Goal: Transaction & Acquisition: Purchase product/service

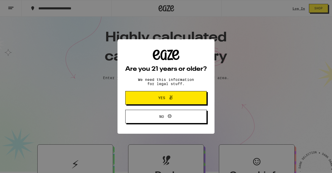
click at [170, 99] on icon at bounding box center [171, 97] width 6 height 6
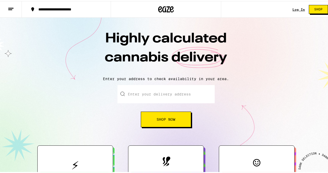
click at [150, 91] on input "Enter your delivery address" at bounding box center [166, 93] width 97 height 18
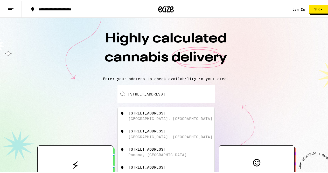
click at [154, 115] on div "6427 Colmar Avenue Bell Gardens, CA" at bounding box center [175, 115] width 93 height 10
type input "[STREET_ADDRESS]"
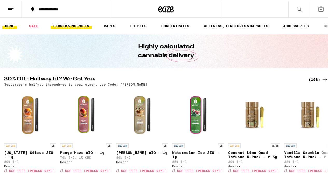
click at [70, 23] on link "FLOWER & PREROLLS" at bounding box center [71, 25] width 41 height 6
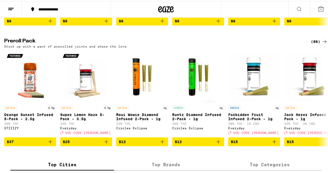
scroll to position [382, 0]
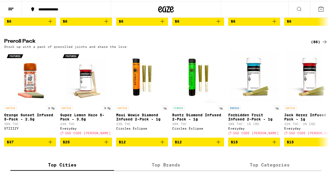
click at [322, 44] on icon at bounding box center [325, 41] width 6 height 6
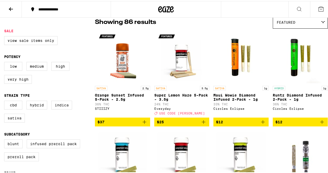
scroll to position [45, 0]
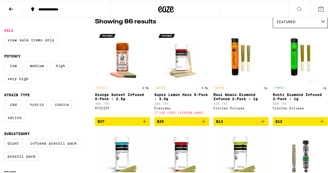
click at [34, 104] on label "Hybrid" at bounding box center [36, 103] width 21 height 9
click at [5, 100] on input "Hybrid" at bounding box center [5, 100] width 0 height 0
checkbox input "true"
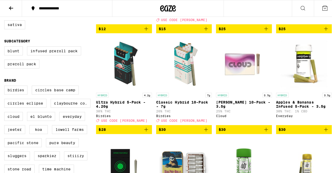
scroll to position [138, 0]
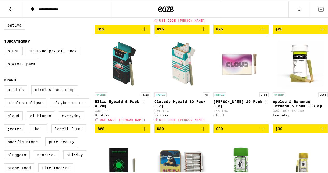
click at [181, 67] on img "Open page for Classic Hybrid 10-Pack - 7g from Birdies" at bounding box center [182, 63] width 52 height 52
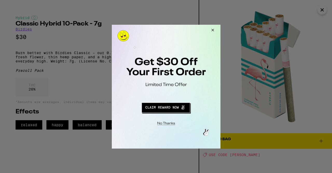
click at [175, 106] on button "Redirect to URL" at bounding box center [165, 106] width 90 height 12
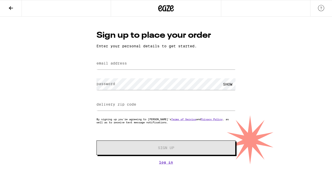
click at [117, 65] on label "email address" at bounding box center [112, 63] width 30 height 4
type input "leslie_reaa@yahoo.com"
click at [129, 104] on label "delivery zip code" at bounding box center [117, 104] width 40 height 4
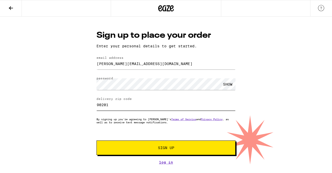
type input "90201"
click at [172, 148] on span "Sign Up" at bounding box center [166, 148] width 16 height 4
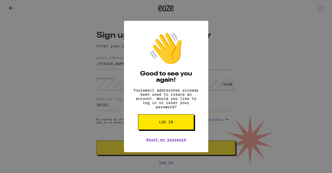
click at [173, 127] on button "Log in" at bounding box center [166, 122] width 56 height 16
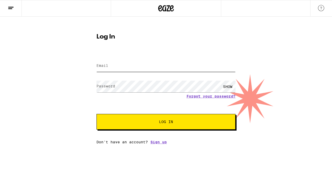
click at [121, 61] on input "Email" at bounding box center [166, 66] width 139 height 12
type input "[PERSON_NAME][EMAIL_ADDRESS][DOMAIN_NAME]"
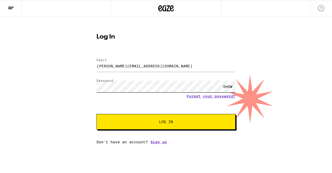
click at [97, 114] on button "Log In" at bounding box center [166, 122] width 139 height 16
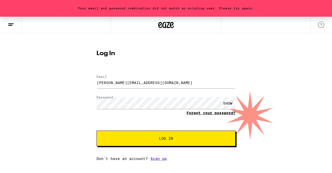
click at [206, 113] on link "Forgot your password?" at bounding box center [211, 113] width 49 height 4
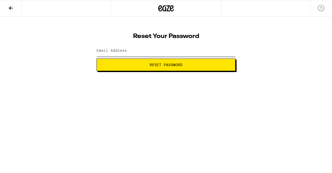
click at [158, 49] on input "Email Address" at bounding box center [166, 51] width 139 height 12
type input "[PERSON_NAME][EMAIL_ADDRESS][DOMAIN_NAME]"
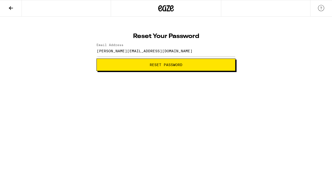
click at [131, 63] on span "Reset Password" at bounding box center [166, 65] width 130 height 4
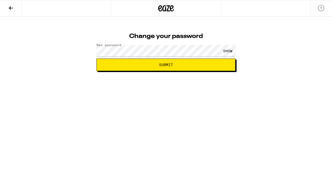
click at [143, 65] on span "Submit" at bounding box center [166, 65] width 130 height 4
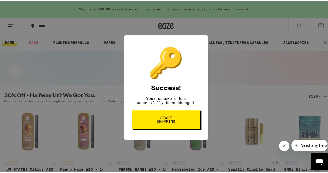
click at [163, 120] on span "Start shopping" at bounding box center [166, 118] width 27 height 7
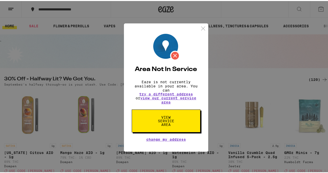
click at [160, 125] on span "View Service Area" at bounding box center [166, 119] width 27 height 11
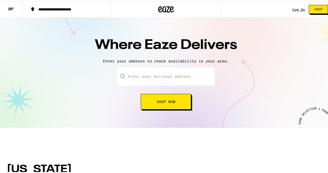
click at [144, 79] on input "text" at bounding box center [166, 75] width 97 height 18
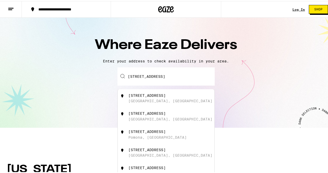
click at [146, 96] on div "[STREET_ADDRESS]" at bounding box center [147, 94] width 37 height 4
type input "[STREET_ADDRESS]"
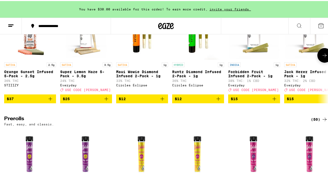
scroll to position [1143, 0]
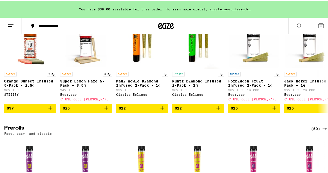
click at [322, 10] on icon at bounding box center [325, 7] width 6 height 6
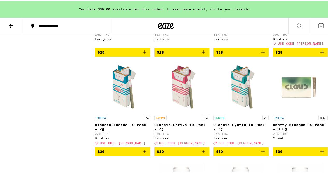
scroll to position [424, 0]
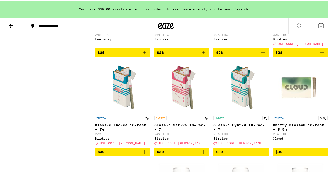
click at [243, 100] on img "Open page for Classic Hybrid 10-Pack - 7g from Birdies" at bounding box center [241, 86] width 52 height 52
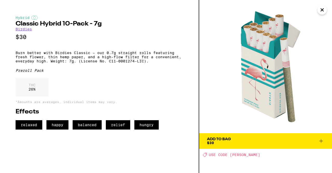
click at [322, 139] on icon at bounding box center [321, 141] width 6 height 6
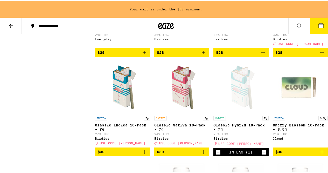
click at [319, 23] on icon at bounding box center [321, 24] width 5 height 5
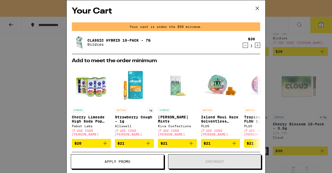
click at [259, 9] on icon at bounding box center [257, 8] width 3 height 3
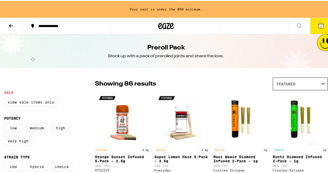
scroll to position [36, 0]
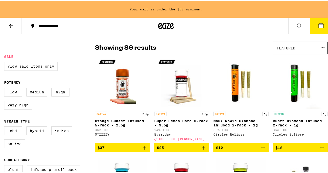
click at [26, 67] on label "View Sale Items Only" at bounding box center [30, 65] width 53 height 9
click at [5, 62] on input "View Sale Items Only" at bounding box center [5, 62] width 0 height 0
checkbox input "true"
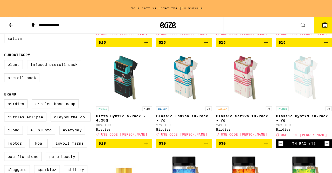
scroll to position [141, 0]
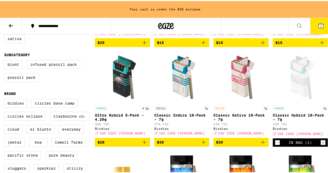
click at [144, 144] on icon "Add to bag" at bounding box center [144, 141] width 6 height 6
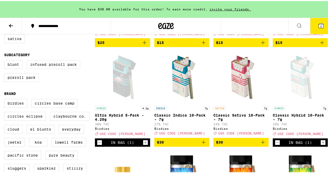
click at [313, 23] on button "2" at bounding box center [322, 25] width 22 height 16
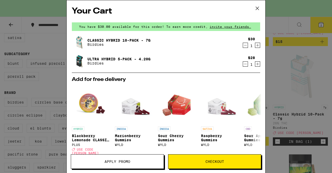
click at [108, 159] on span "Apply Promo" at bounding box center [118, 161] width 26 height 4
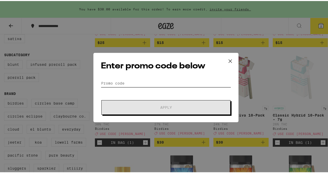
click at [117, 86] on input "Promo Code" at bounding box center [166, 82] width 130 height 8
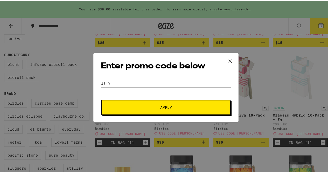
click at [102, 99] on button "Apply" at bounding box center [166, 106] width 129 height 15
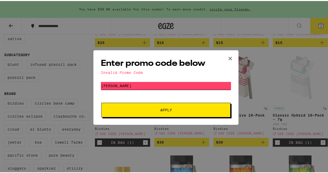
type input "[PERSON_NAME]"
click at [102, 102] on button "Apply" at bounding box center [166, 109] width 129 height 15
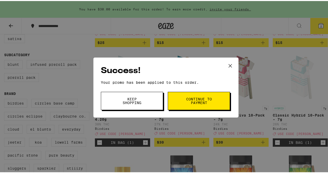
click at [188, 100] on span "Continue to payment" at bounding box center [199, 99] width 26 height 7
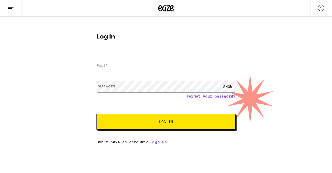
click at [132, 64] on input "Email" at bounding box center [166, 66] width 139 height 12
type input "[PERSON_NAME][EMAIL_ADDRESS][DOMAIN_NAME]"
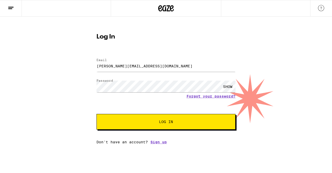
click at [115, 126] on button "Log In" at bounding box center [166, 122] width 139 height 16
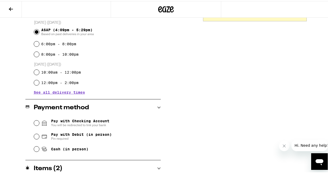
scroll to position [144, 0]
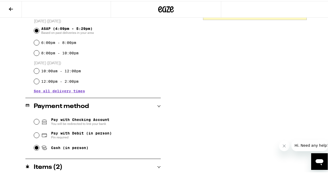
click at [36, 149] on input "Cash (in person)" at bounding box center [36, 146] width 5 height 5
radio input "true"
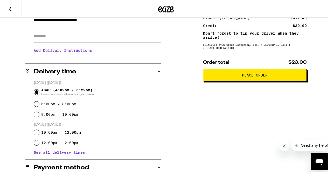
scroll to position [89, 0]
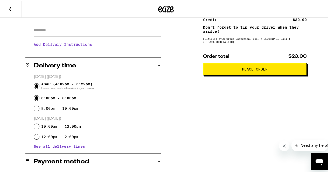
click at [35, 99] on input "6:00pm - 8:00pm" at bounding box center [36, 96] width 5 height 5
radio input "true"
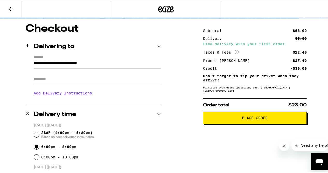
scroll to position [42, 0]
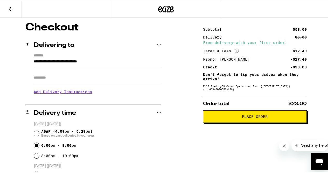
click at [257, 117] on span "Place Order" at bounding box center [255, 115] width 26 height 4
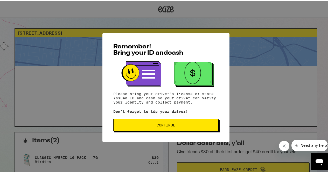
click at [159, 126] on span "Continue" at bounding box center [166, 124] width 19 height 4
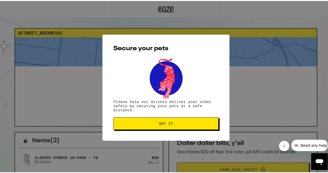
click at [159, 123] on span "Got it" at bounding box center [166, 122] width 14 height 4
